Goal: Check status: Check status

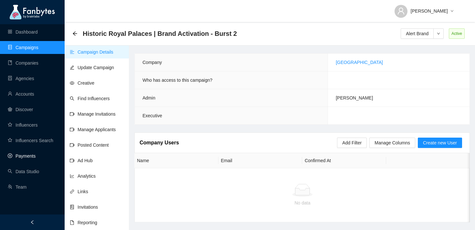
click at [28, 153] on link "Payments" at bounding box center [22, 155] width 28 height 5
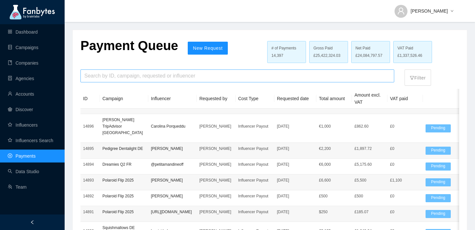
click at [170, 76] on input "search" at bounding box center [237, 76] width 306 height 12
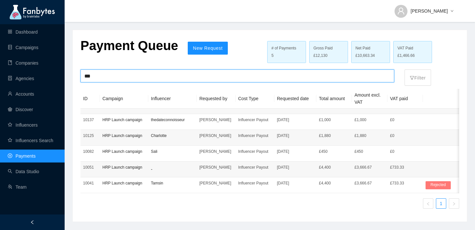
click at [111, 79] on input "***" at bounding box center [237, 76] width 306 height 12
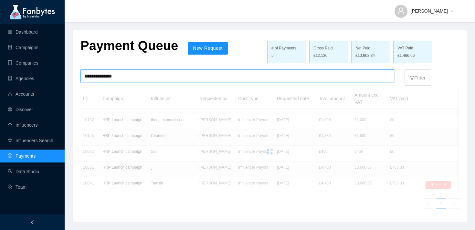
type input "**********"
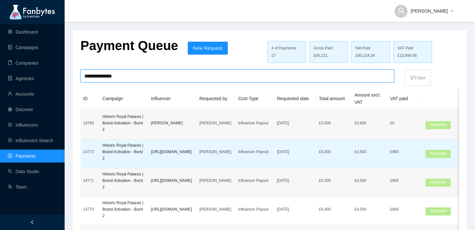
scroll to position [31, 0]
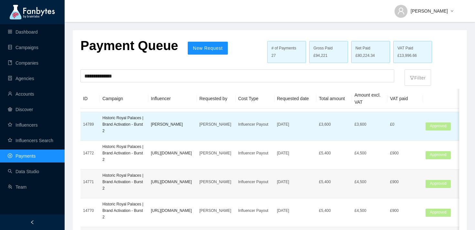
click at [396, 131] on td "£0" at bounding box center [405, 126] width 36 height 29
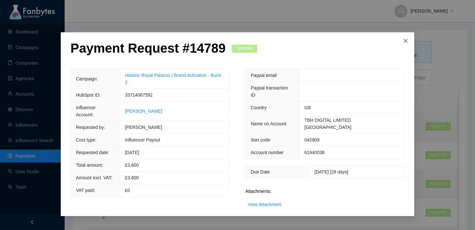
click at [406, 43] on icon "close" at bounding box center [405, 40] width 5 height 5
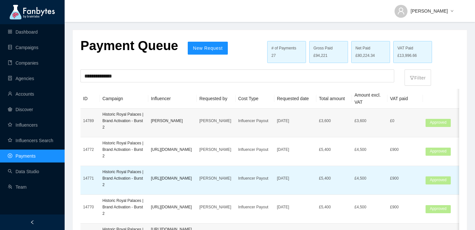
scroll to position [35, 0]
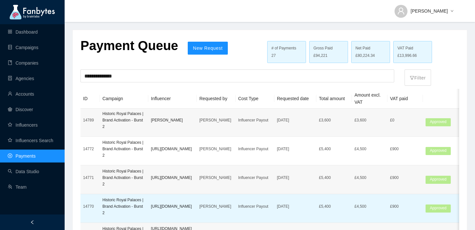
click at [407, 202] on td "£900" at bounding box center [405, 208] width 36 height 29
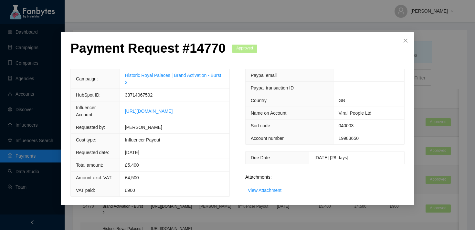
click at [243, 48] on span "Approved" at bounding box center [244, 49] width 25 height 8
click at [406, 37] on span "Close" at bounding box center [404, 40] width 17 height 17
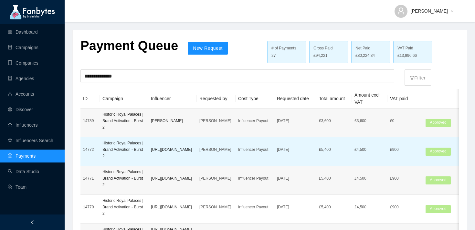
scroll to position [32, 0]
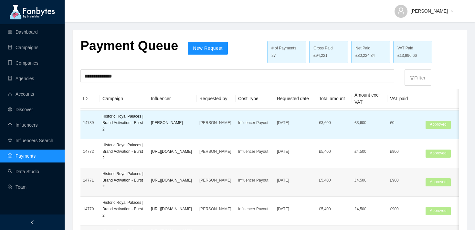
click at [438, 128] on span "Approved" at bounding box center [437, 125] width 25 height 8
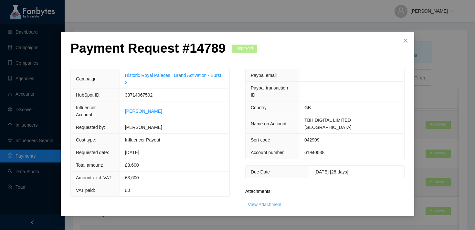
click at [263, 202] on link "View Attachment" at bounding box center [265, 204] width 34 height 5
click at [403, 41] on icon "close" at bounding box center [405, 40] width 5 height 5
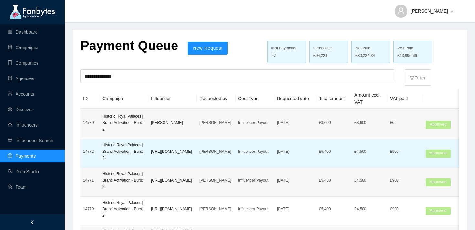
scroll to position [119, 0]
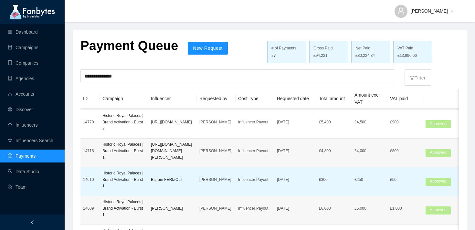
click at [435, 182] on span "Approved" at bounding box center [437, 182] width 25 height 8
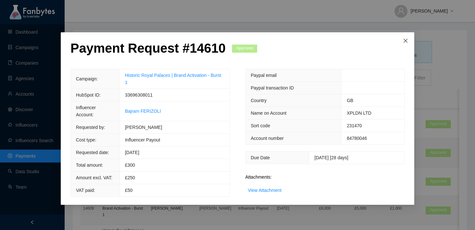
click at [407, 41] on icon "close" at bounding box center [405, 40] width 5 height 5
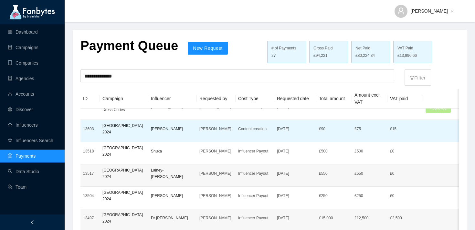
scroll to position [441, 0]
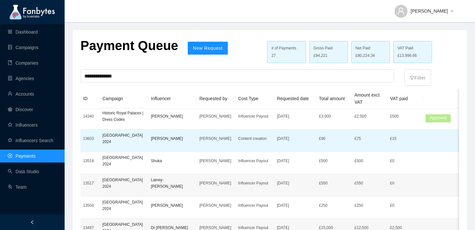
click at [426, 150] on td at bounding box center [447, 140] width 48 height 22
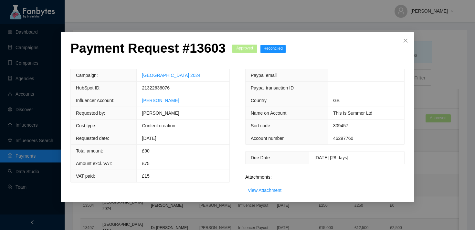
click at [264, 50] on span "Reconciled" at bounding box center [272, 49] width 25 height 8
click at [402, 41] on span "Close" at bounding box center [404, 40] width 17 height 17
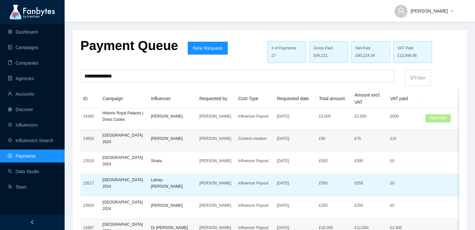
click at [425, 191] on td at bounding box center [447, 185] width 48 height 22
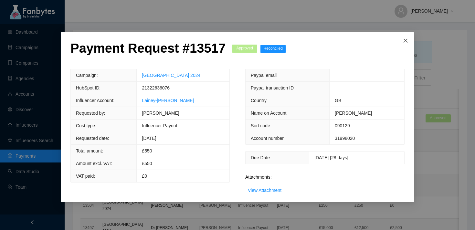
click at [407, 40] on icon "close" at bounding box center [405, 40] width 5 height 5
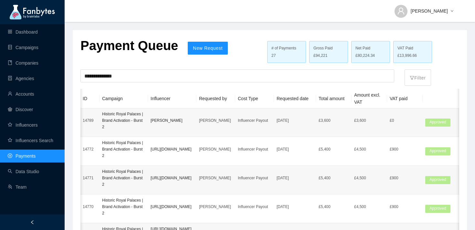
scroll to position [34, 0]
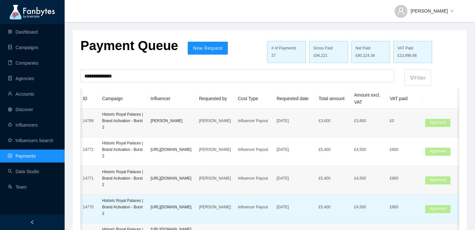
click at [437, 209] on span "Approved" at bounding box center [437, 209] width 25 height 8
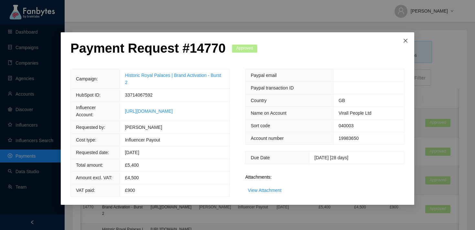
click at [404, 40] on icon "close" at bounding box center [405, 40] width 5 height 5
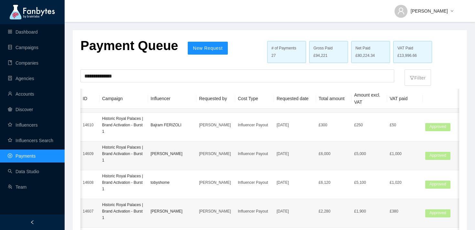
scroll to position [545, 0]
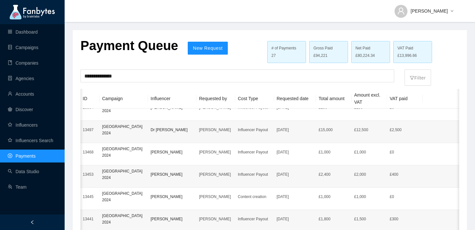
click at [277, 54] on div "27" at bounding box center [286, 56] width 30 height 6
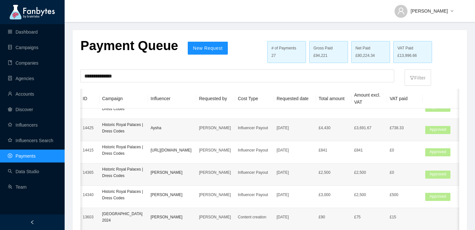
scroll to position [360, 0]
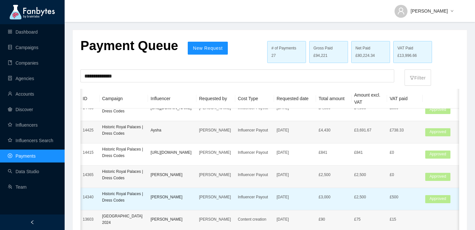
click at [423, 200] on td "Approved" at bounding box center [446, 199] width 48 height 22
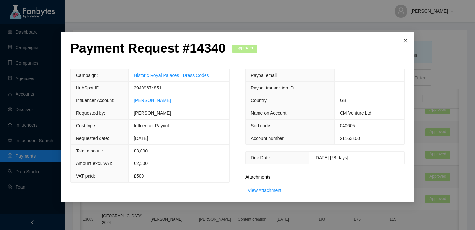
click at [404, 41] on icon "close" at bounding box center [405, 40] width 5 height 5
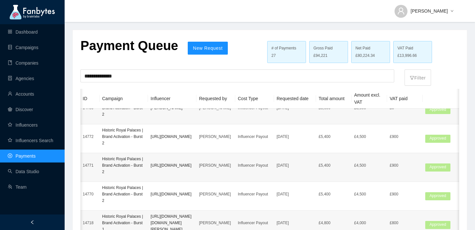
scroll to position [0, 0]
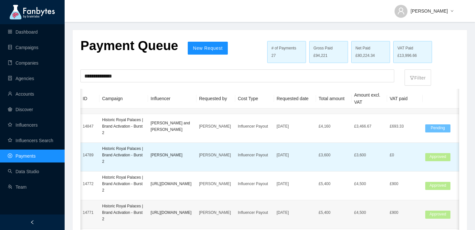
click at [428, 155] on span "Approved" at bounding box center [437, 157] width 25 height 8
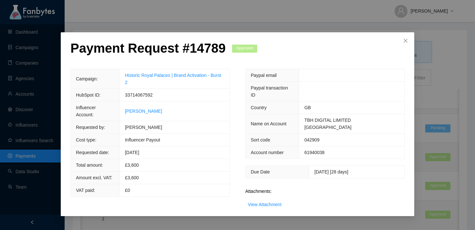
click at [269, 24] on div "Payment Request # 14789 Approved Campaign: Historic Royal Palaces | Brand Activ…" at bounding box center [237, 115] width 475 height 230
click at [403, 39] on icon "close" at bounding box center [405, 40] width 5 height 5
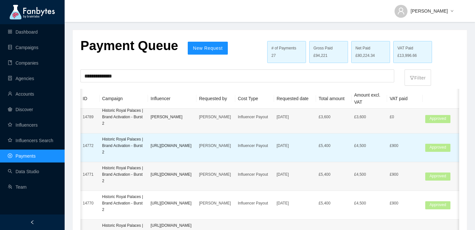
scroll to position [32, 0]
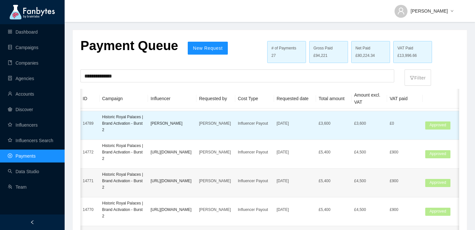
click at [414, 125] on p "£0" at bounding box center [404, 123] width 30 height 6
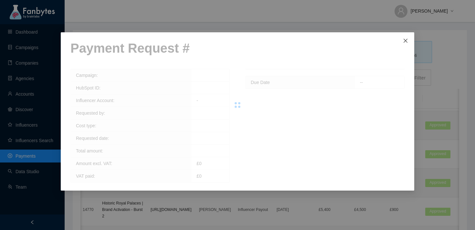
click at [404, 38] on icon "close" at bounding box center [405, 40] width 5 height 5
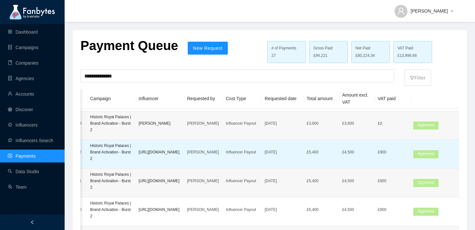
scroll to position [0, 0]
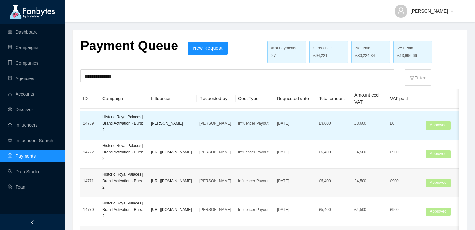
click at [418, 127] on td "£0" at bounding box center [405, 125] width 36 height 29
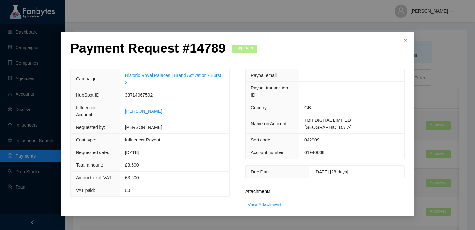
drag, startPoint x: 305, startPoint y: 159, endPoint x: 365, endPoint y: 159, distance: 59.4
click at [365, 166] on td "[DATE] [28 days]" at bounding box center [356, 172] width 95 height 12
click at [263, 11] on div "Payment Request # 14789 Approved Campaign: Historic Royal Palaces | Brand Activ…" at bounding box center [237, 115] width 475 height 230
click at [408, 39] on span "Close" at bounding box center [404, 40] width 17 height 17
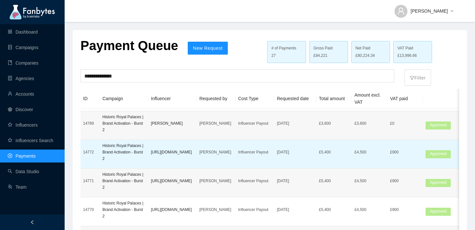
scroll to position [35, 0]
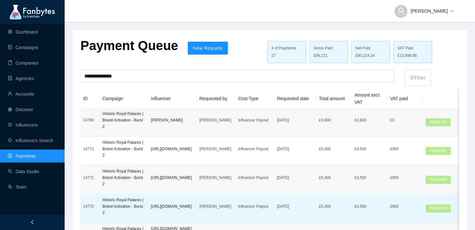
click at [255, 206] on p "Influencer Payout" at bounding box center [255, 206] width 34 height 6
